Goal: Task Accomplishment & Management: Complete application form

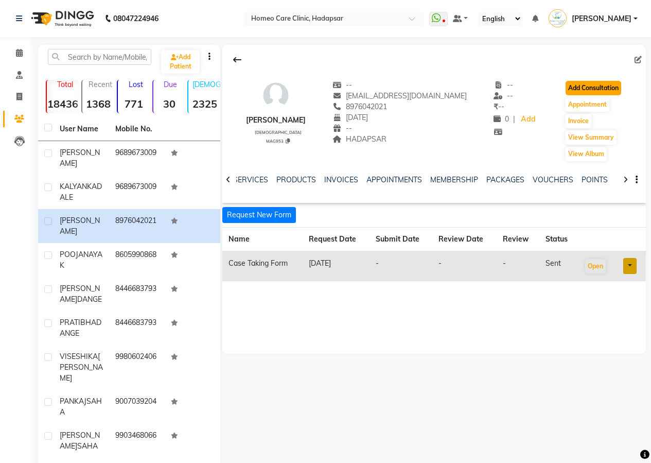
click at [613, 89] on button "Add Consultation" at bounding box center [594, 88] width 56 height 14
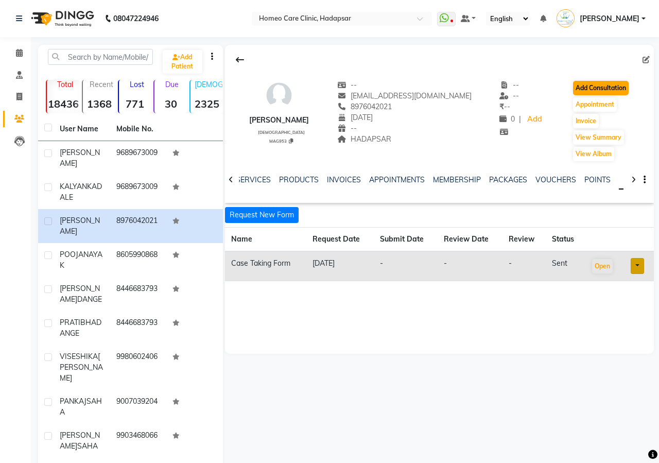
select select "[DEMOGRAPHIC_DATA]"
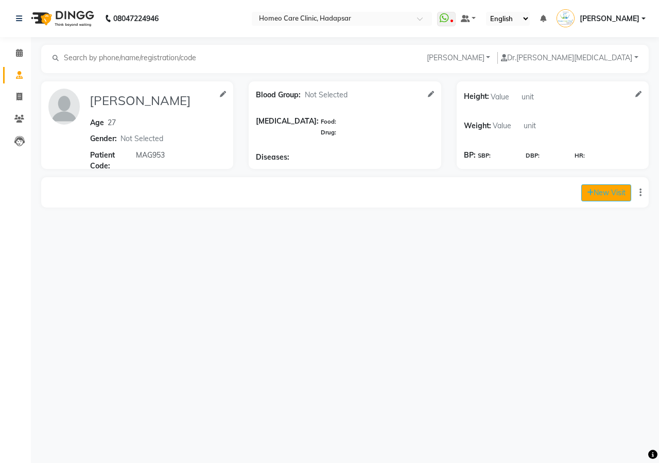
click at [594, 192] on button "New Visit" at bounding box center [606, 192] width 50 height 17
select select "715"
select select "inPerson"
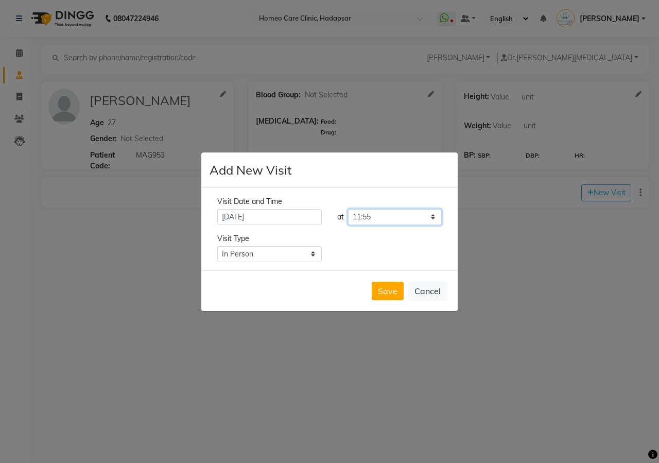
click at [378, 217] on select "Select time 09:00 09:05 09:10 09:15 09:20 09:25 09:30 09:35 09:40 09:45 09:50 0…" at bounding box center [395, 217] width 94 height 16
click at [348, 209] on select "Select time 09:00 09:05 09:10 09:15 09:20 09:25 09:30 09:35 09:40 09:45 09:50 0…" at bounding box center [395, 217] width 94 height 16
click at [385, 221] on select "Select time 09:00 09:05 09:10 09:15 09:20 09:25 09:30 09:35 09:40 09:45 09:50 0…" at bounding box center [395, 217] width 94 height 16
select select "675"
click at [348, 209] on select "Select time 09:00 09:05 09:10 09:15 09:20 09:25 09:30 09:35 09:40 09:45 09:50 0…" at bounding box center [395, 217] width 94 height 16
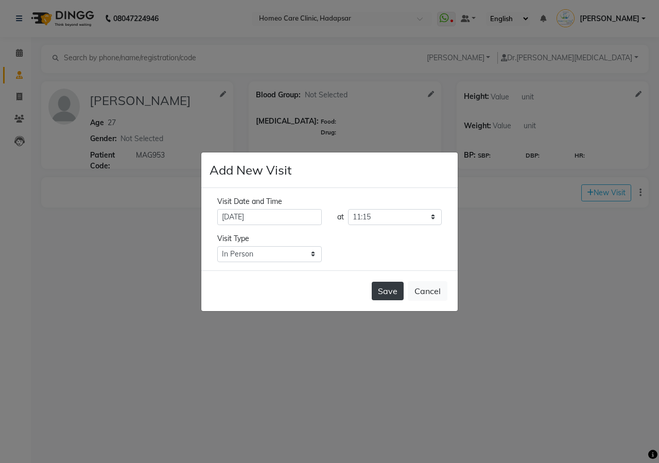
click at [383, 290] on button "Save" at bounding box center [388, 291] width 32 height 19
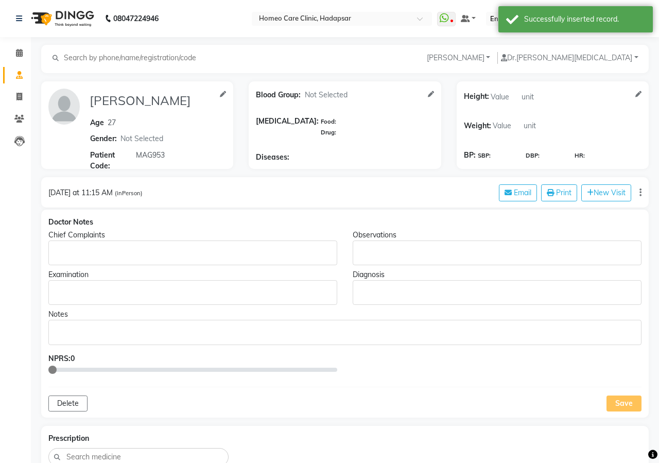
type input "[PERSON_NAME]"
type input "27"
select select "[DEMOGRAPHIC_DATA]"
type input "MAG953"
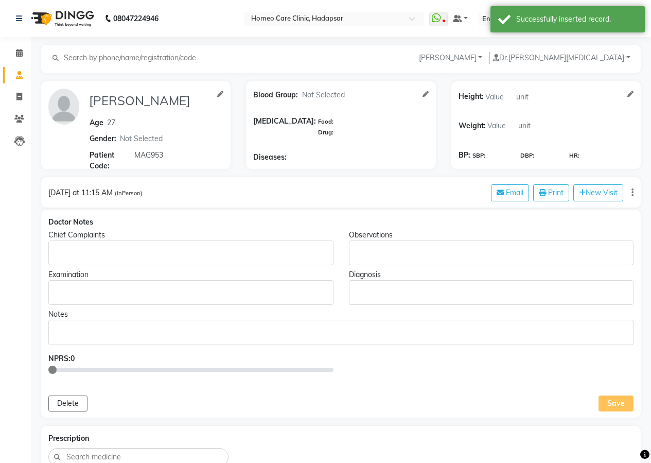
click at [231, 255] on p "Rich Text Editor, main" at bounding box center [191, 253] width 276 height 11
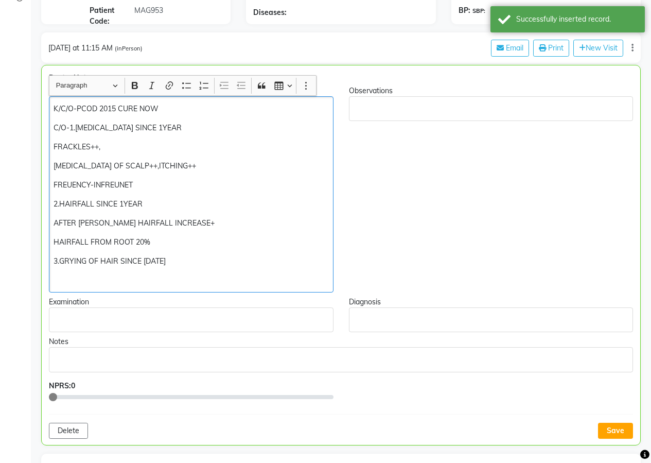
scroll to position [154, 0]
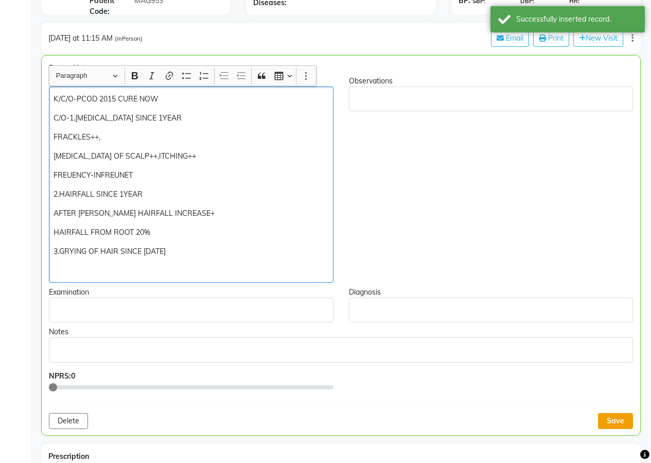
click at [623, 424] on button "Save" at bounding box center [615, 421] width 35 height 16
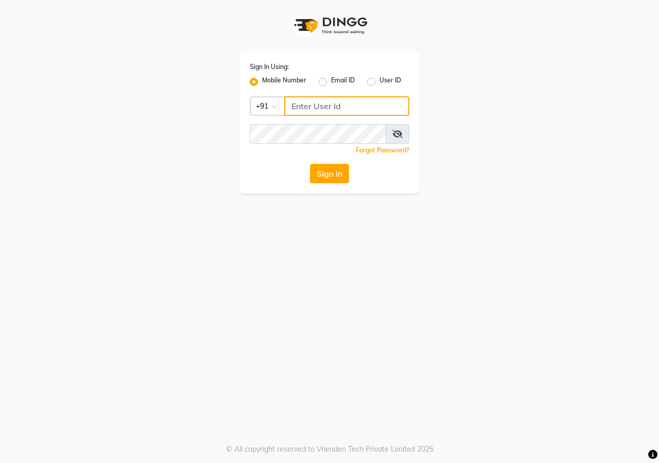
click at [314, 106] on input "Username" at bounding box center [346, 106] width 125 height 20
type input "9689358888"
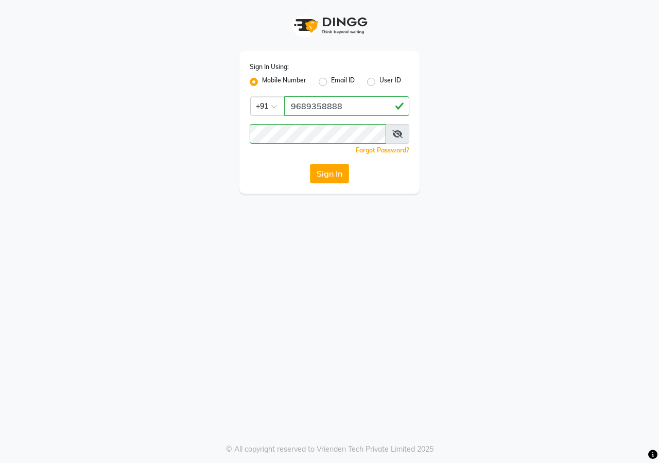
click at [333, 180] on button "Sign In" at bounding box center [329, 174] width 39 height 20
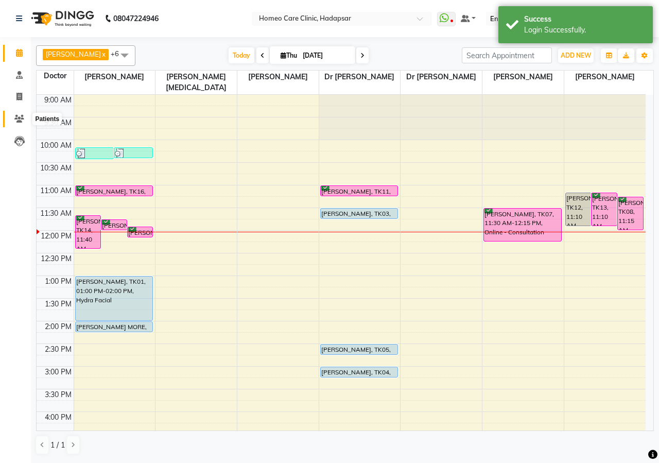
click at [16, 117] on icon at bounding box center [19, 119] width 10 height 8
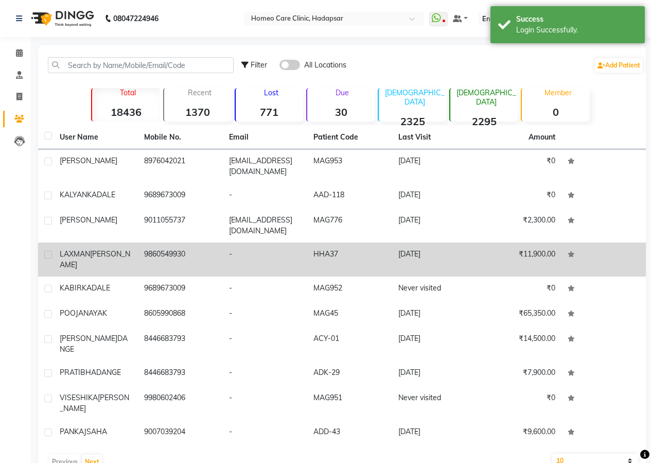
click at [195, 257] on td "9860549930" at bounding box center [180, 260] width 84 height 34
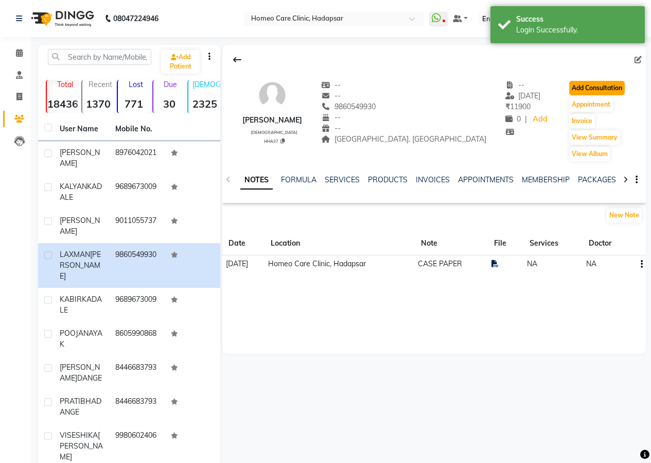
click at [588, 84] on button "Add Consultation" at bounding box center [598, 88] width 56 height 14
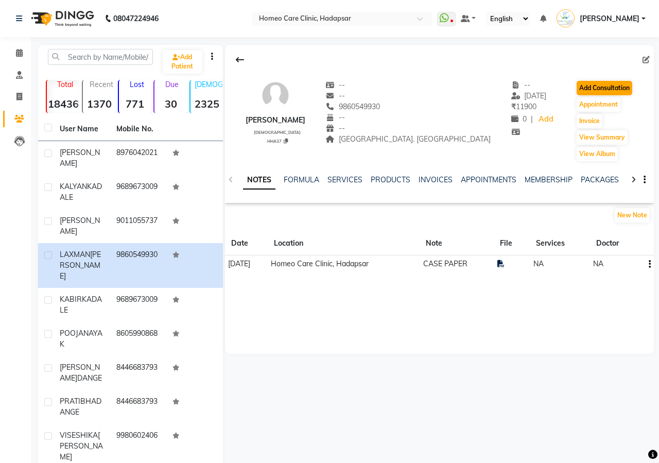
select select "[DEMOGRAPHIC_DATA]"
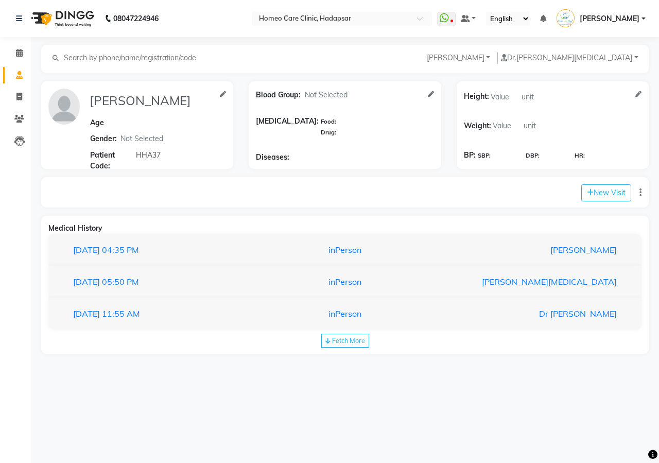
click at [386, 260] on div "[DATE] 04:35 PM inPerson [PERSON_NAME]" at bounding box center [344, 250] width 593 height 32
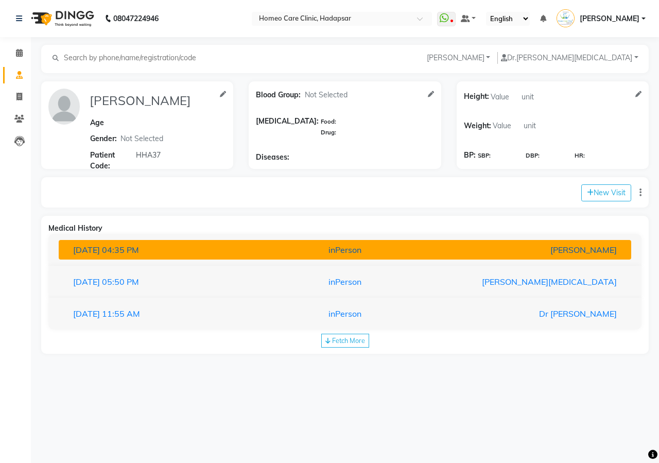
click at [385, 251] on div "inPerson" at bounding box center [345, 250] width 186 height 12
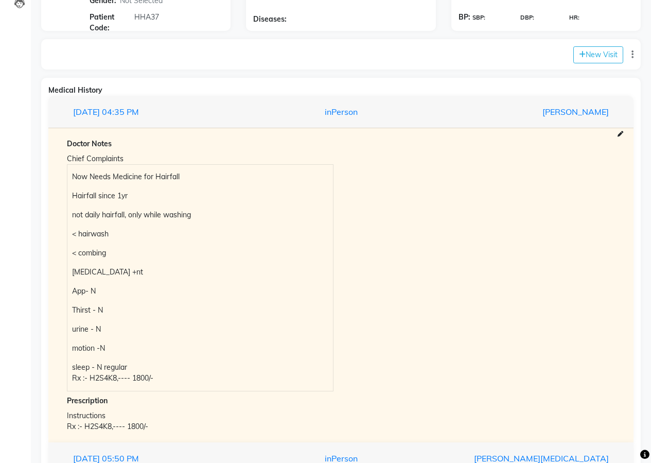
scroll to position [206, 0]
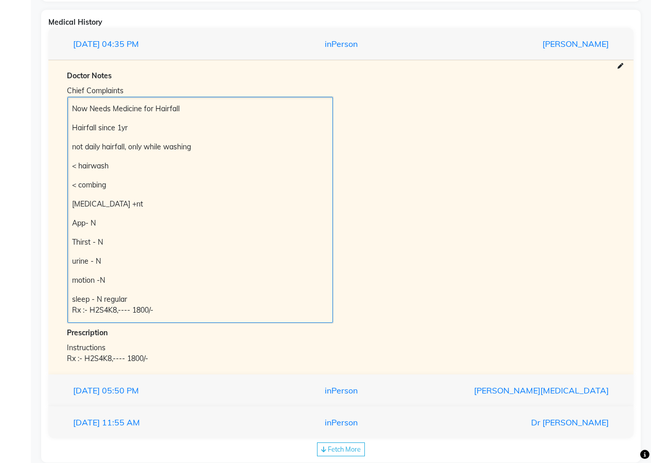
click at [72, 109] on div "Now Needs Medicine for Hairfall Hairfall since 1yr not daily hairfall, only whi…" at bounding box center [200, 210] width 266 height 226
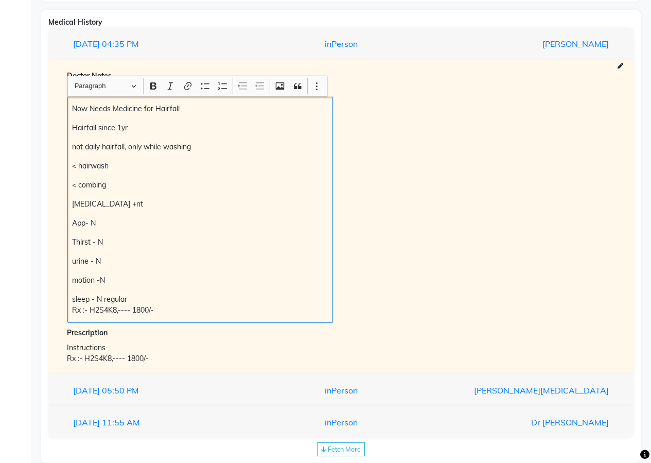
drag, startPoint x: 72, startPoint y: 109, endPoint x: 90, endPoint y: 108, distance: 18.5
drag, startPoint x: 90, startPoint y: 108, endPoint x: 75, endPoint y: 107, distance: 15.5
click at [75, 107] on p "Now Needs Medicine for Hairfall" at bounding box center [200, 109] width 256 height 11
drag, startPoint x: 75, startPoint y: 107, endPoint x: 248, endPoint y: 309, distance: 267.0
click at [248, 309] on div "Now Needs Medicine for Hairfall Hairfall since 1yr not daily hairfall, only whi…" at bounding box center [200, 210] width 266 height 226
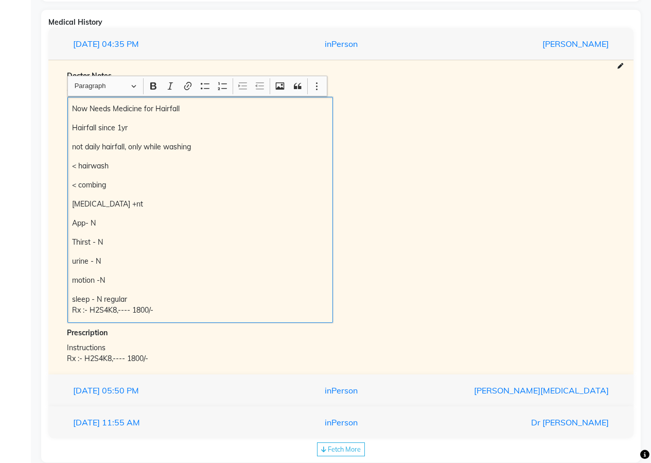
copy div "Now Needs Medicine for Hairfall Hairfall since 1yr not daily hairfall, only whi…"
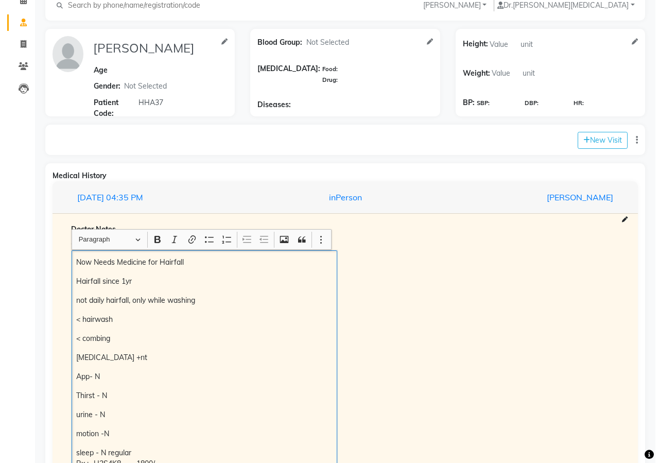
scroll to position [51, 0]
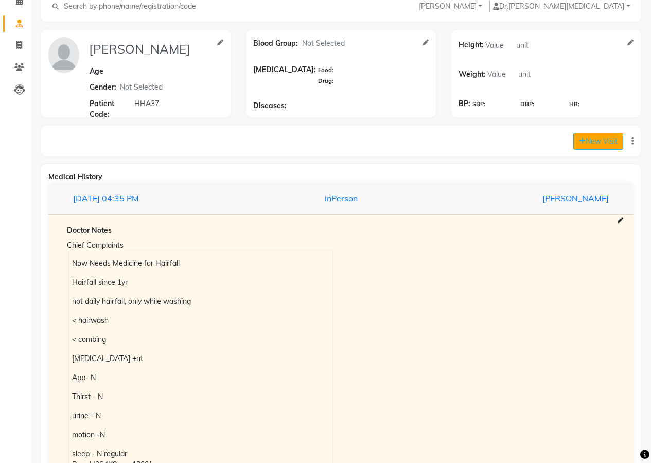
click at [604, 141] on button "New Visit" at bounding box center [599, 141] width 50 height 17
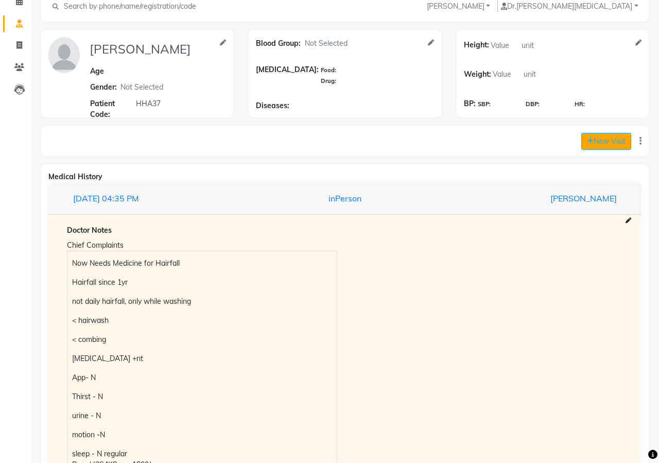
select select "720"
select select "inPerson"
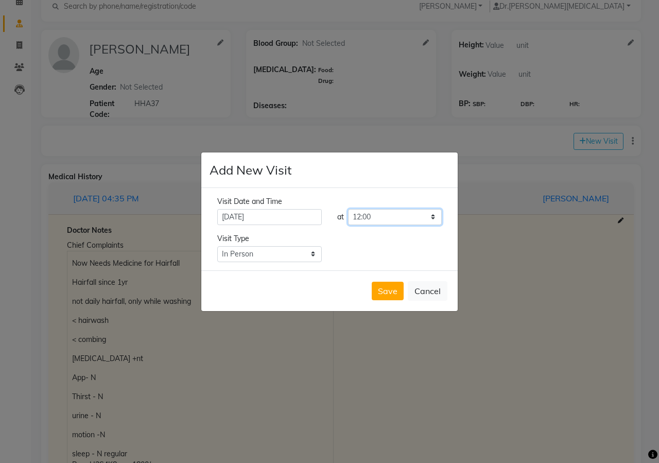
click at [409, 218] on select "Select time 09:00 09:05 09:10 09:15 09:20 09:25 09:30 09:35 09:40 09:45 09:50 0…" at bounding box center [395, 217] width 94 height 16
select select "725"
click at [348, 209] on select "Select time 09:00 09:05 09:10 09:15 09:20 09:25 09:30 09:35 09:40 09:45 09:50 0…" at bounding box center [395, 217] width 94 height 16
click at [389, 290] on button "Save" at bounding box center [388, 291] width 32 height 19
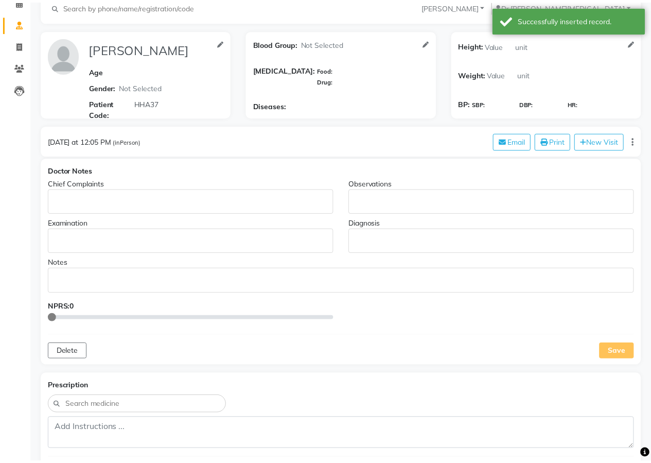
scroll to position [0, 0]
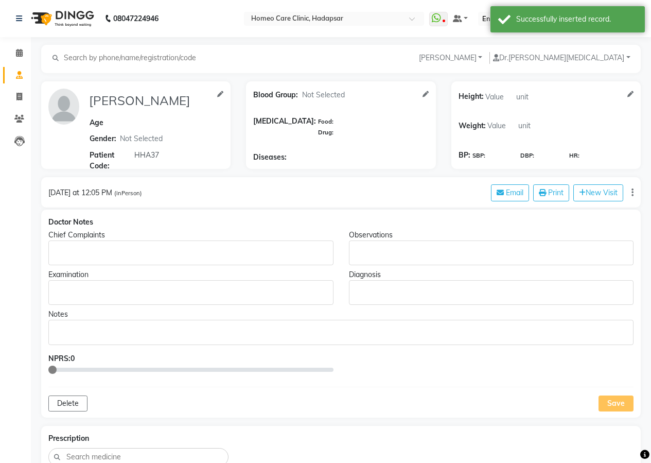
type input "[PERSON_NAME]"
select select "[DEMOGRAPHIC_DATA]"
type input "HHA37"
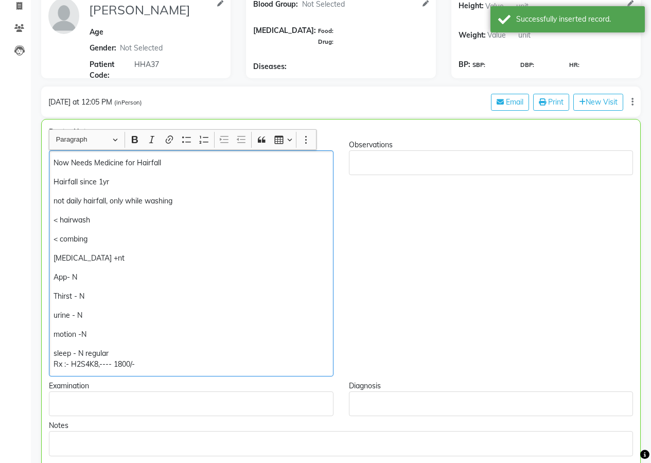
scroll to position [110, 0]
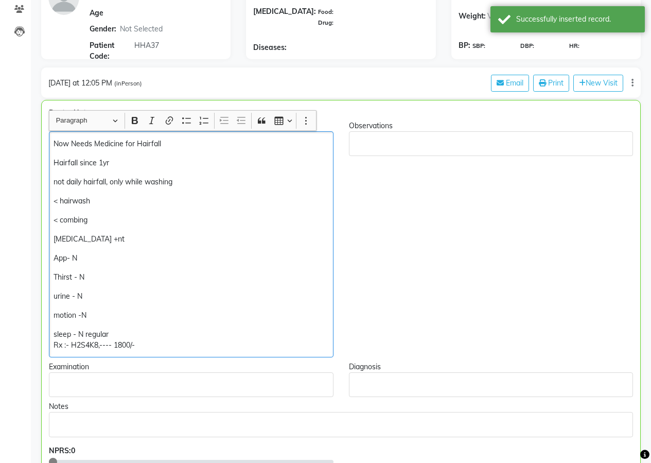
click at [123, 163] on p "Hairfall since 1yr" at bounding box center [191, 163] width 275 height 11
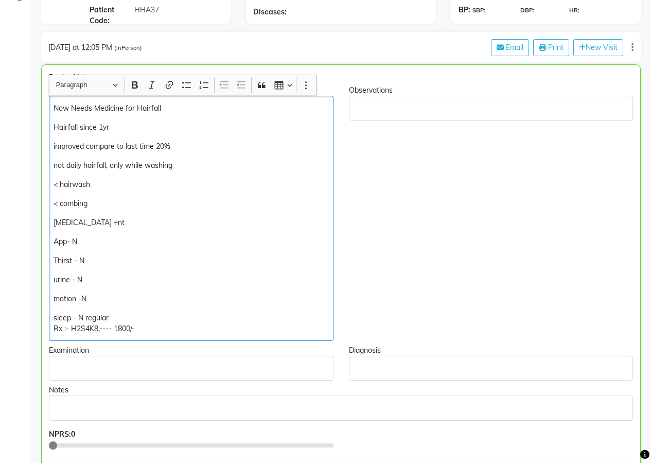
scroll to position [161, 0]
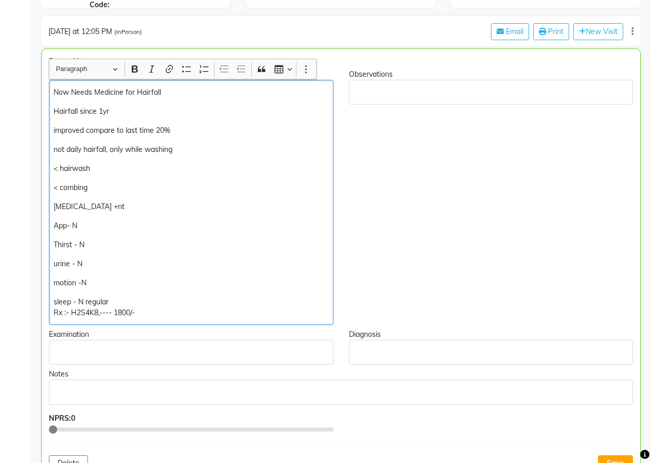
click at [184, 151] on p "not daily hairfall, only while washing" at bounding box center [191, 149] width 275 height 11
click at [196, 149] on p "not daily hairfall, only while washing 30-35 hair" at bounding box center [191, 149] width 275 height 11
click at [226, 148] on p "not daily hairfall, only while washing 30-35% hair" at bounding box center [191, 149] width 275 height 11
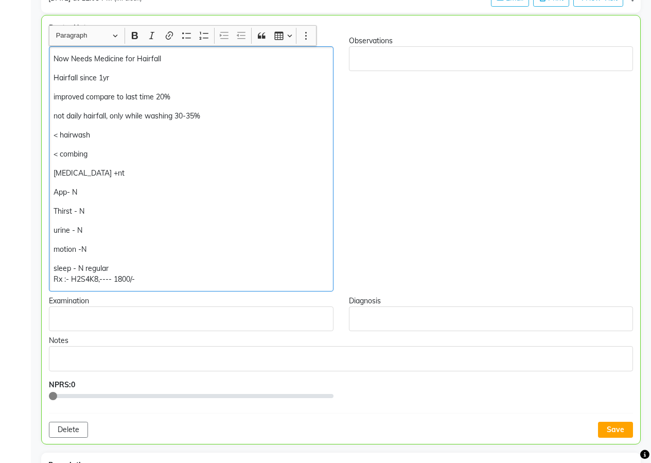
scroll to position [213, 0]
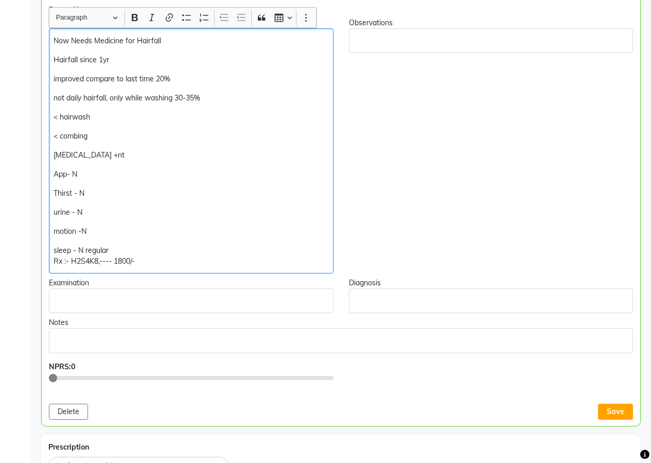
click at [58, 135] on p "< combing" at bounding box center [191, 136] width 275 height 11
click at [108, 155] on p "[MEDICAL_DATA] +nt" at bounding box center [191, 155] width 275 height 11
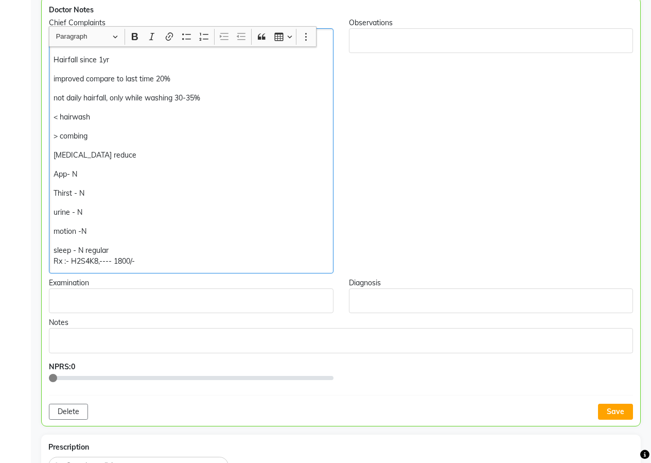
scroll to position [264, 0]
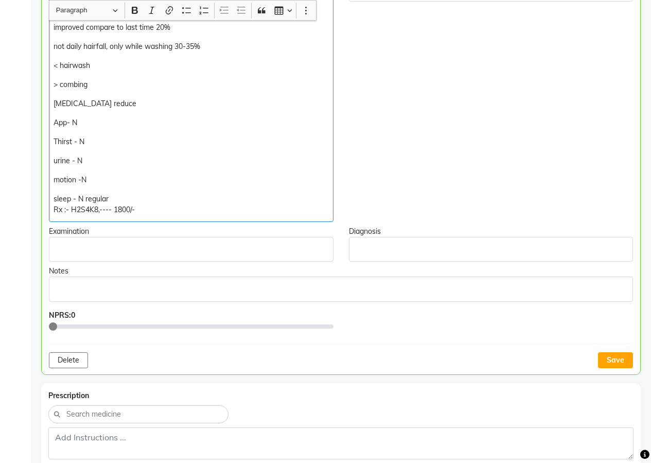
click at [95, 179] on p "motion -N" at bounding box center [191, 180] width 275 height 11
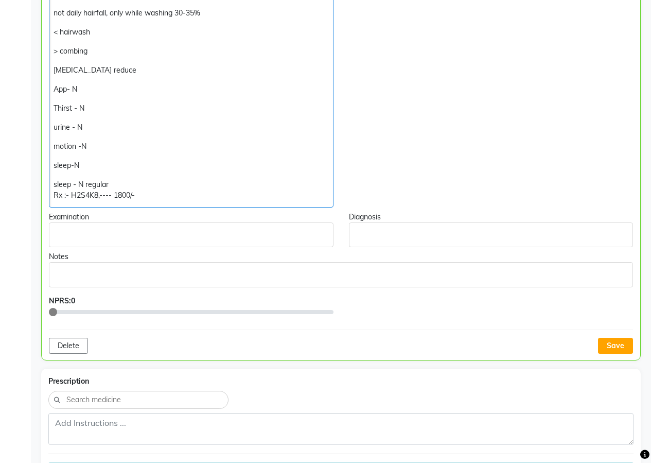
scroll to position [316, 0]
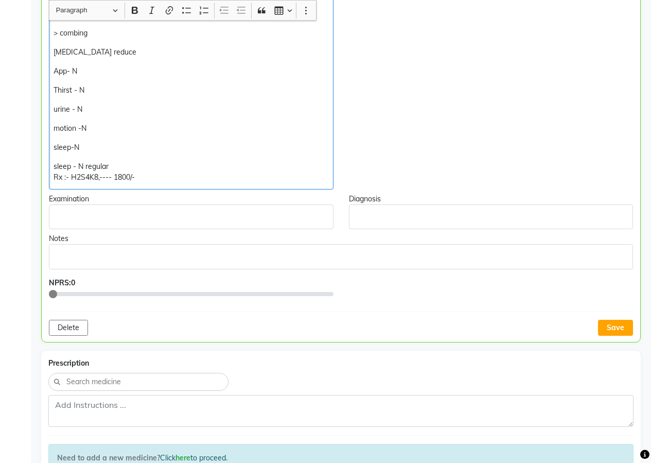
click at [110, 169] on p "sleep - N regular Rx :- H2S4K8,---- 1800/-" at bounding box center [191, 172] width 275 height 22
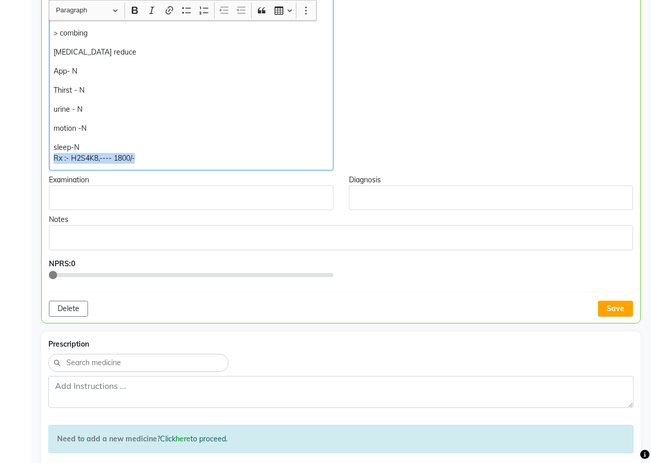
drag, startPoint x: 52, startPoint y: 159, endPoint x: 136, endPoint y: 162, distance: 84.0
click at [136, 162] on div "Now Needs Medicine for Hairfall Hairfall since 1yr improved compare to last tim…" at bounding box center [191, 47] width 285 height 245
copy p "Rx :- H2S4K8,---- 1800/-"
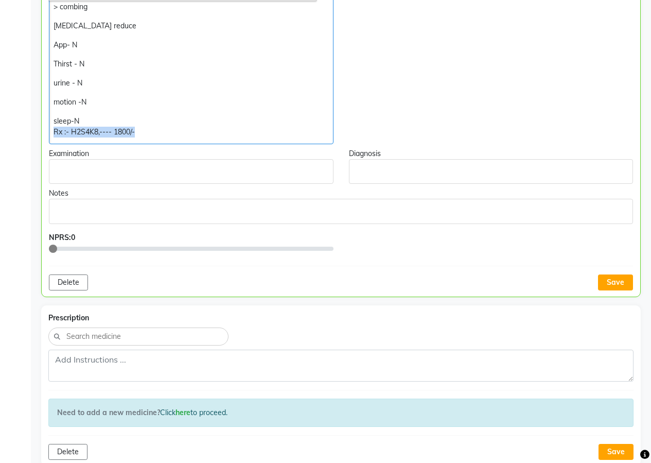
scroll to position [367, 0]
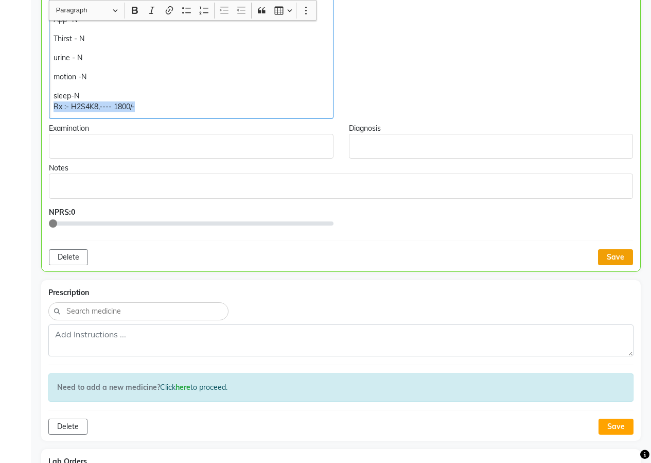
click at [610, 260] on button "Save" at bounding box center [615, 257] width 35 height 16
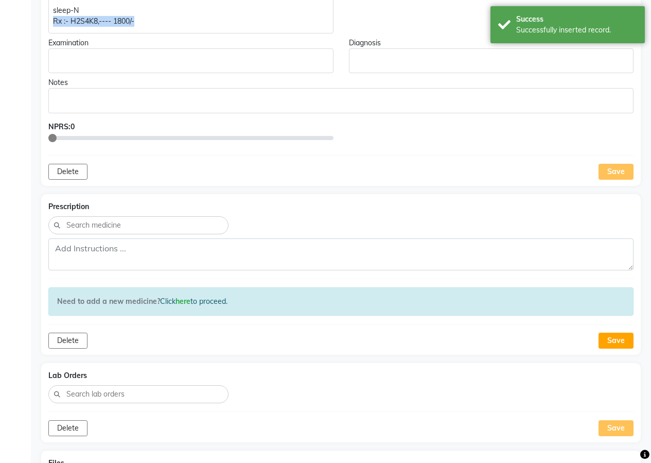
scroll to position [470, 0]
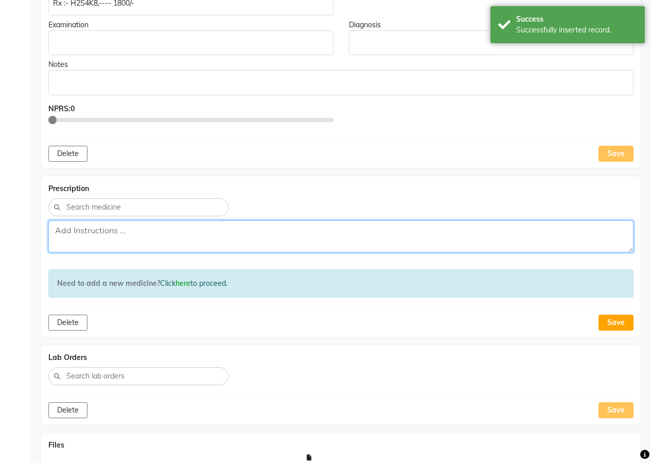
click at [279, 244] on textarea at bounding box center [341, 236] width 586 height 32
paste textarea "Rx :- H2S4K8,---- 1800/-"
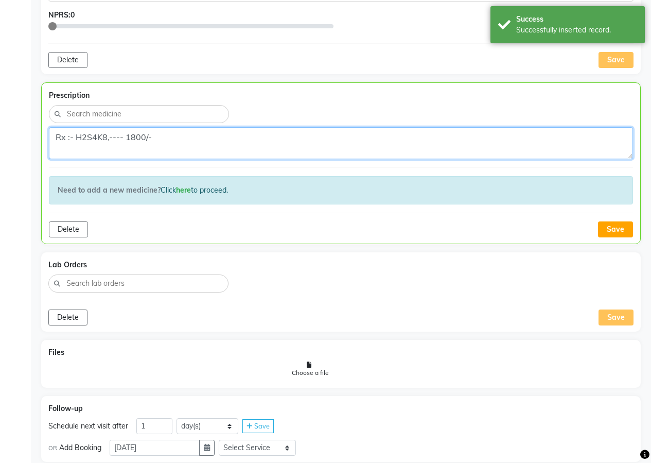
scroll to position [573, 0]
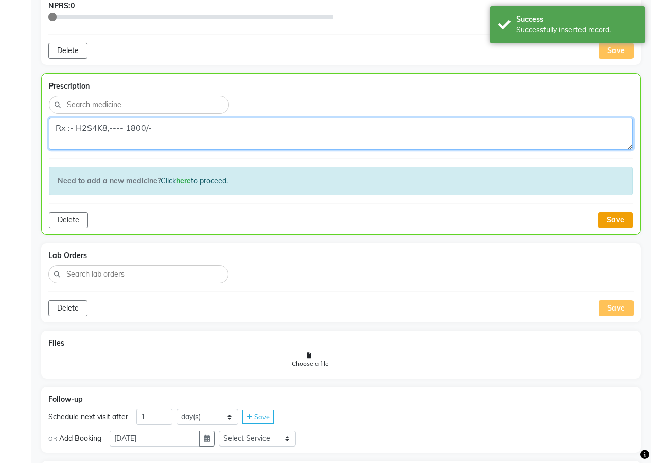
type textarea "Rx :- H2S4K8,---- 1800/-"
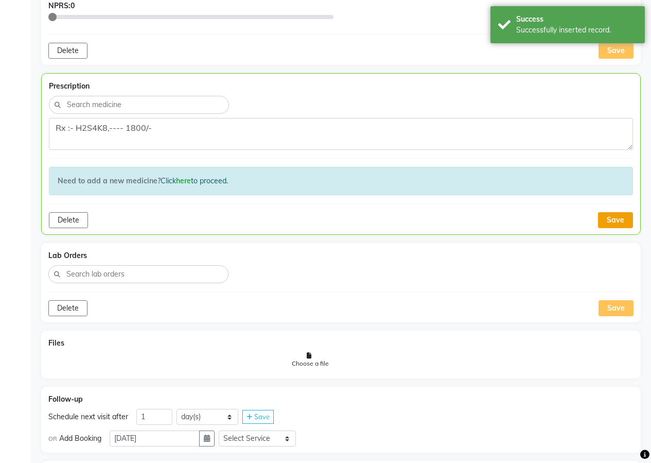
click at [626, 216] on button "Save" at bounding box center [615, 220] width 35 height 16
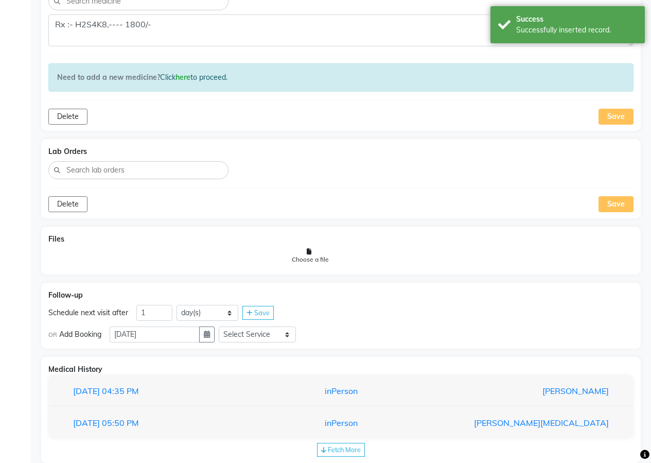
scroll to position [697, 0]
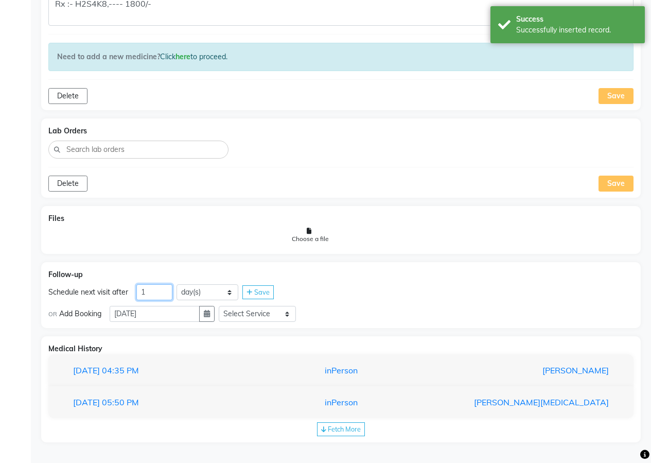
click at [164, 293] on input "1" at bounding box center [154, 292] width 36 height 16
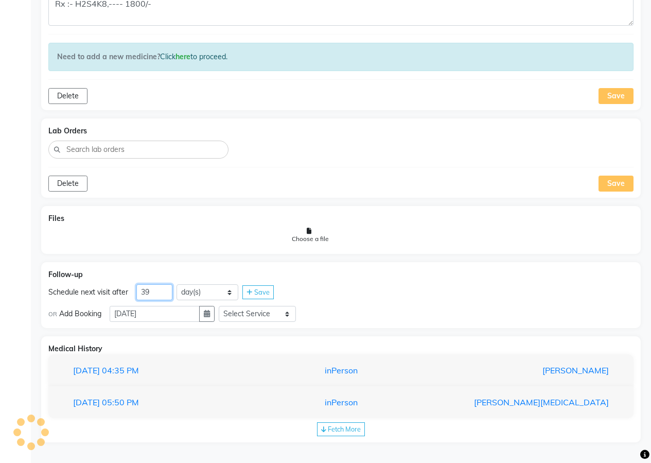
type input "39"
click at [231, 290] on select "day(s) week(s) month(s)" at bounding box center [208, 292] width 62 height 16
click at [177, 284] on select "day(s) week(s) month(s)" at bounding box center [208, 292] width 62 height 16
click at [254, 289] on span "Save" at bounding box center [261, 292] width 15 height 8
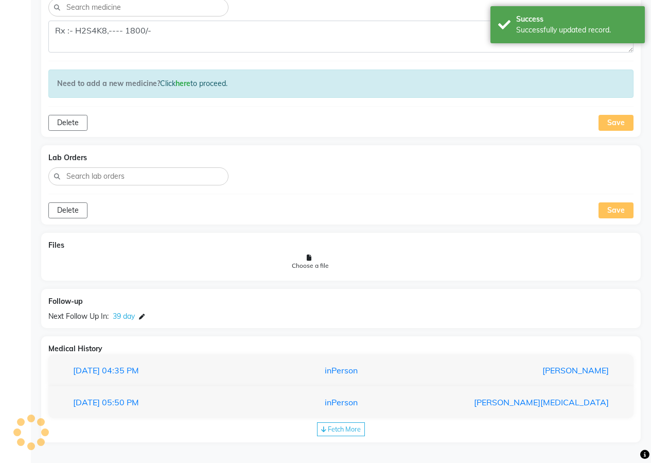
scroll to position [670, 0]
click at [145, 315] on icon at bounding box center [142, 317] width 6 height 6
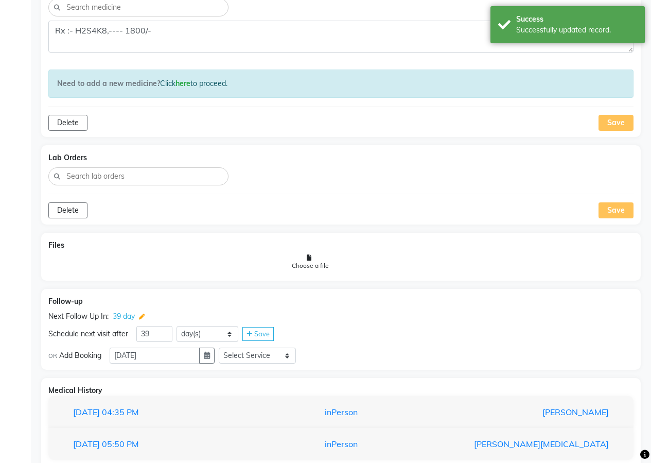
scroll to position [697, 0]
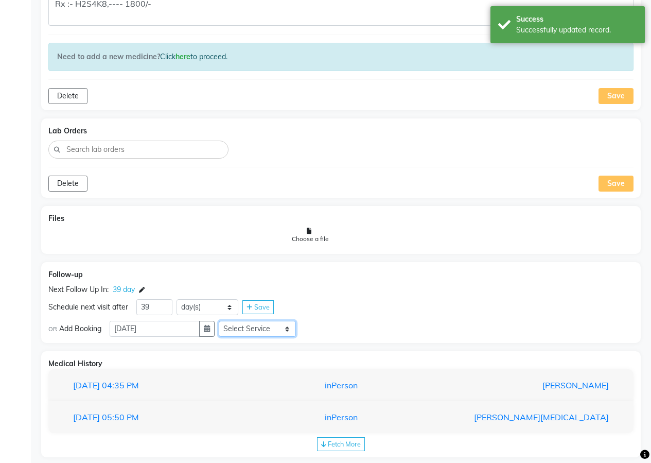
click at [251, 333] on select "Select Service In Person - Consultation Medicine Medicine 1 Hydra Facial Medi F…" at bounding box center [257, 329] width 77 height 16
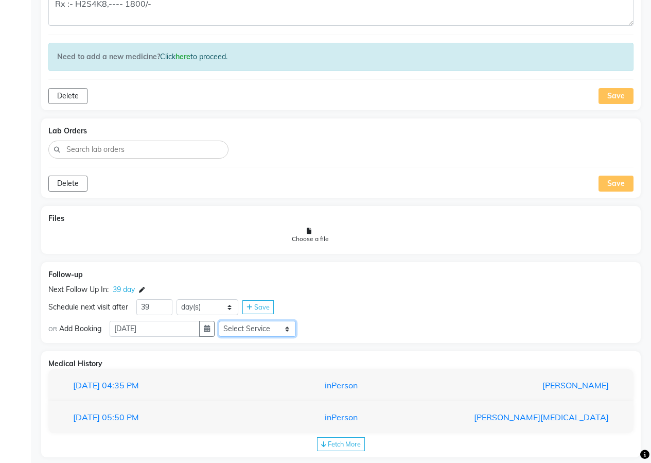
select select "972997"
click at [223, 321] on select "Select Service In Person - Consultation Medicine Medicine 1 Hydra Facial Medi F…" at bounding box center [257, 329] width 77 height 16
click at [261, 308] on span "Save" at bounding box center [261, 307] width 15 height 8
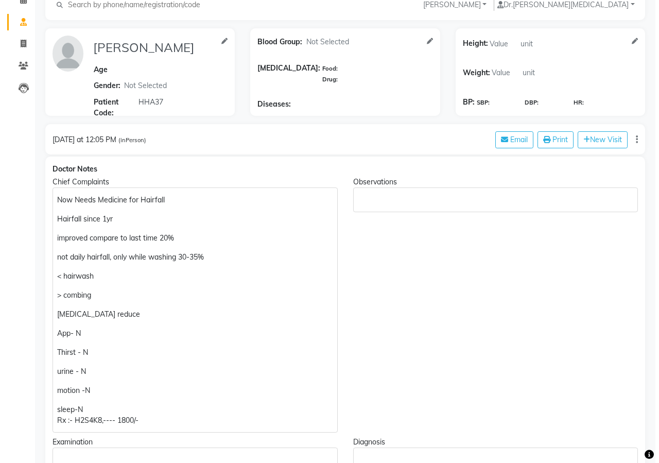
scroll to position [0, 0]
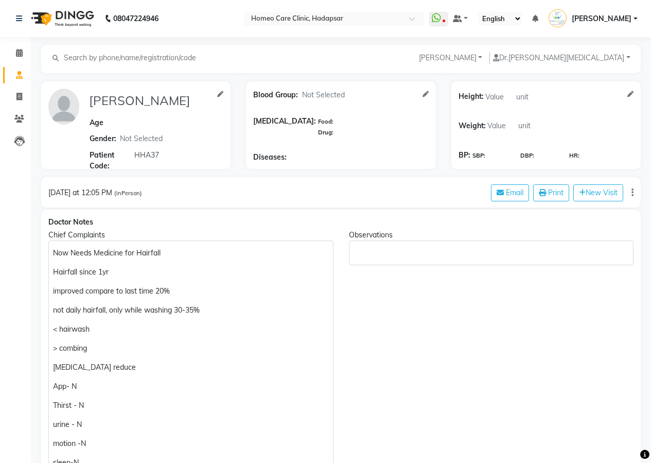
click at [608, 21] on span "[PERSON_NAME]" at bounding box center [602, 18] width 60 height 11
click at [607, 21] on span "[PERSON_NAME]" at bounding box center [602, 18] width 60 height 11
click at [607, 19] on span "[PERSON_NAME]" at bounding box center [602, 18] width 60 height 11
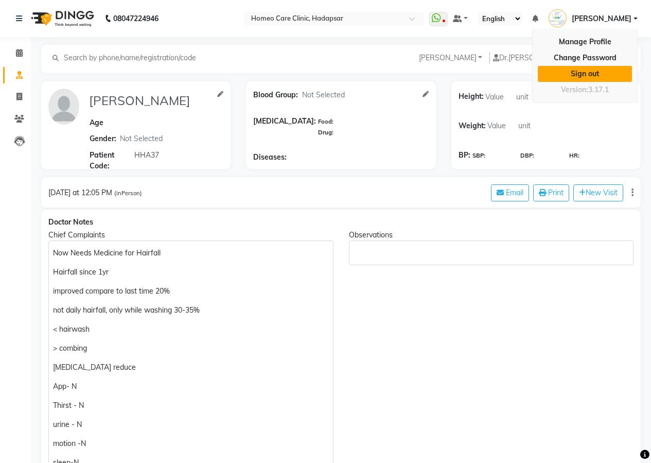
click at [588, 71] on link "Sign out" at bounding box center [585, 74] width 94 height 16
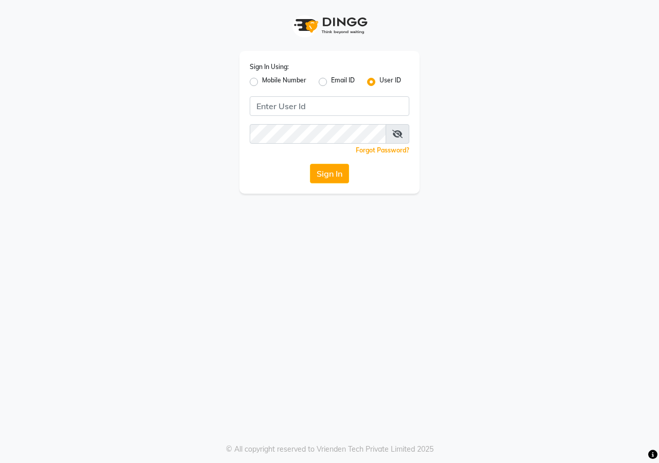
click at [262, 83] on label "Mobile Number" at bounding box center [284, 82] width 44 height 12
click at [262, 82] on input "Mobile Number" at bounding box center [265, 79] width 7 height 7
radio input "true"
radio input "false"
click at [352, 105] on input "Username" at bounding box center [346, 106] width 125 height 20
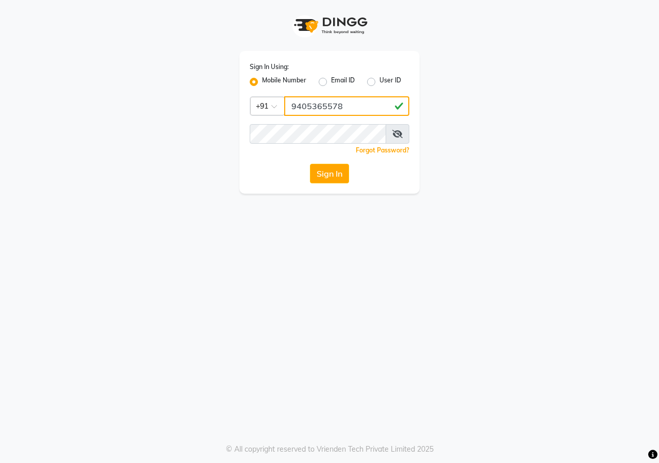
type input "9405365578"
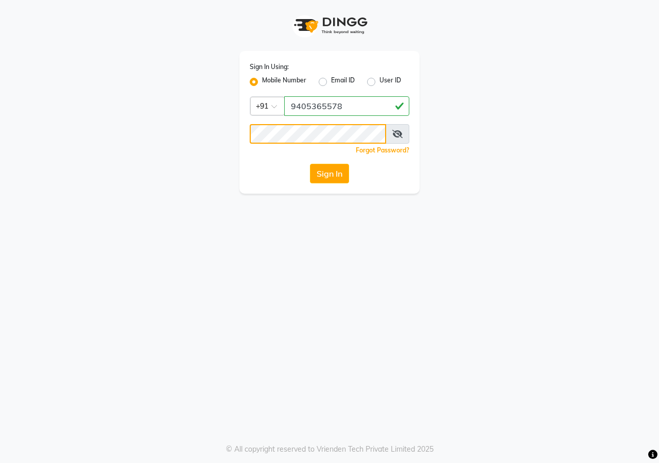
click at [310, 164] on button "Sign In" at bounding box center [329, 174] width 39 height 20
